Goal: Navigation & Orientation: Find specific page/section

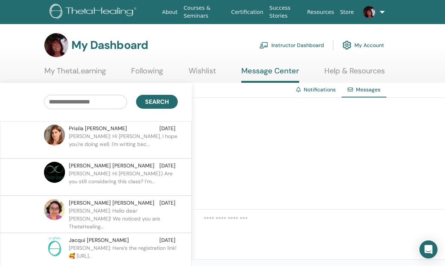
click at [307, 44] on link "Instructor Dashboard" at bounding box center [291, 45] width 65 height 17
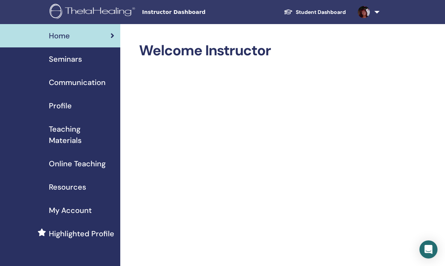
click at [71, 63] on span "Seminars" at bounding box center [65, 58] width 33 height 11
